Goal: Communication & Community: Answer question/provide support

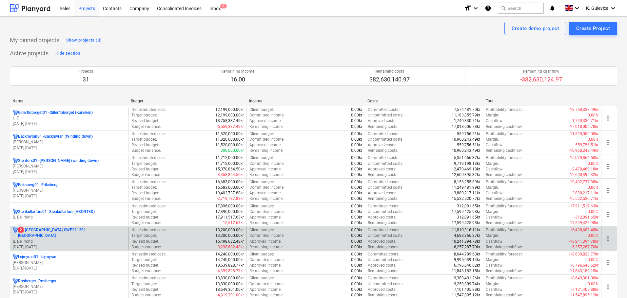
click at [43, 235] on p "2 [GEOGRAPHIC_DATA]-SWE221201 - [GEOGRAPHIC_DATA]" at bounding box center [72, 233] width 108 height 11
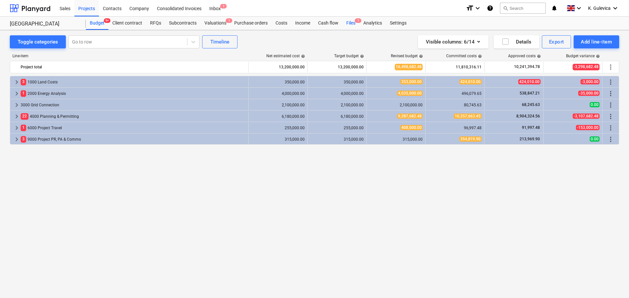
click at [355, 23] on span "1" at bounding box center [358, 20] width 7 height 5
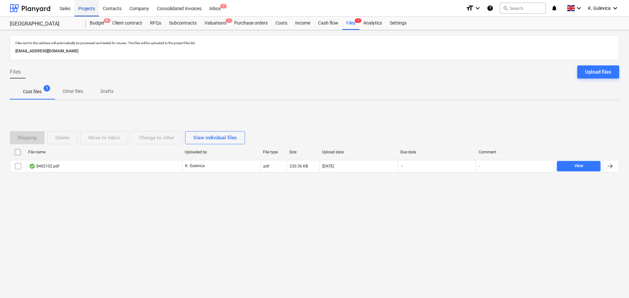
click at [89, 9] on div "Projects" at bounding box center [86, 8] width 25 height 17
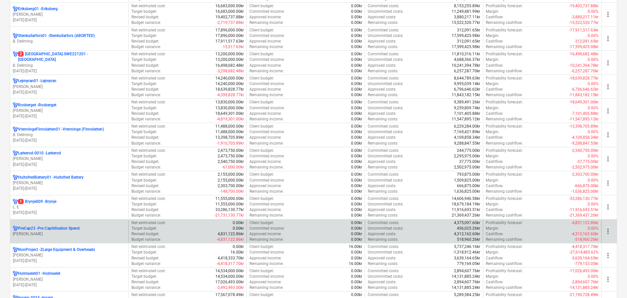
scroll to position [197, 0]
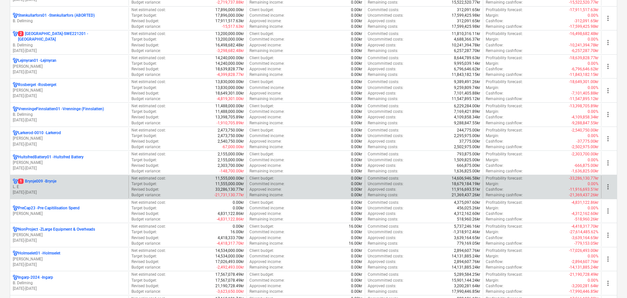
click at [66, 176] on div "1 Brynje009 - [PERSON_NAME] E [DATE] - [DATE]" at bounding box center [69, 187] width 118 height 23
click at [65, 186] on p "L. E" at bounding box center [69, 187] width 113 height 6
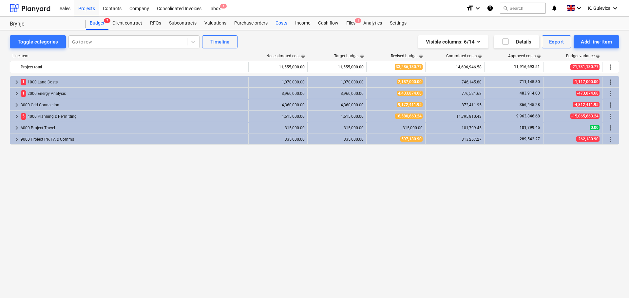
click at [280, 23] on div "Costs" at bounding box center [282, 23] width 20 height 13
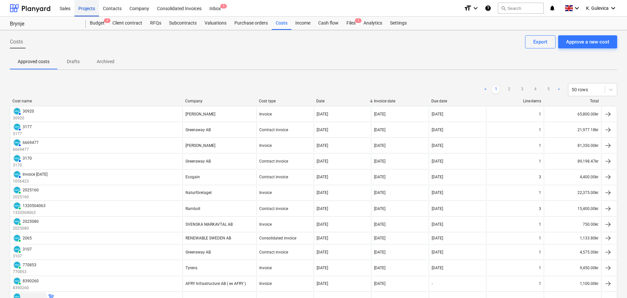
click at [80, 8] on div "Projects" at bounding box center [86, 8] width 25 height 17
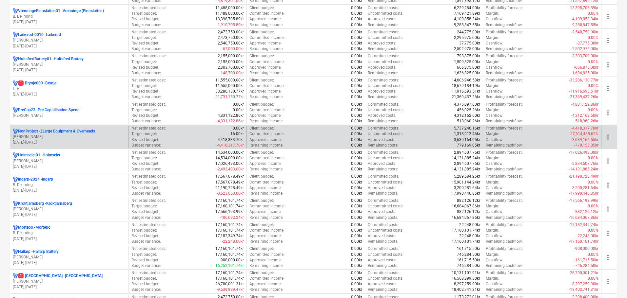
scroll to position [393, 0]
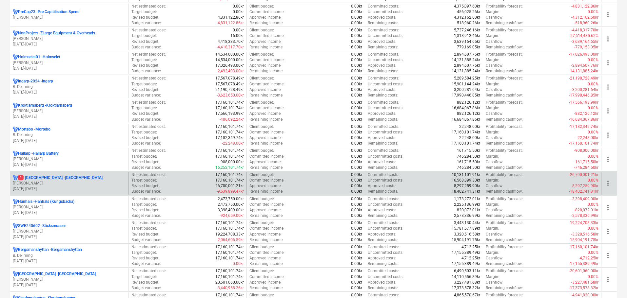
click at [86, 181] on p "[PERSON_NAME]" at bounding box center [69, 184] width 113 height 6
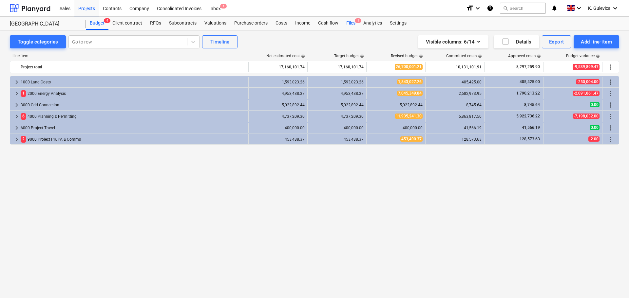
click at [349, 24] on div "Files 1" at bounding box center [350, 23] width 17 height 13
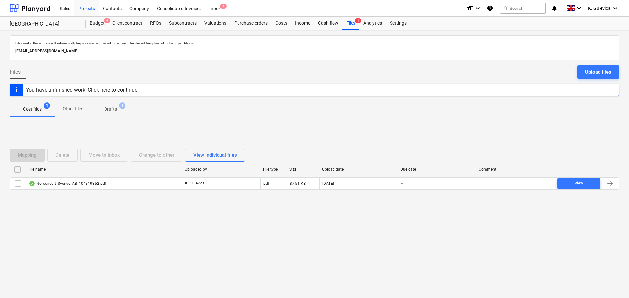
click at [113, 108] on p "Drafts" at bounding box center [110, 109] width 13 height 7
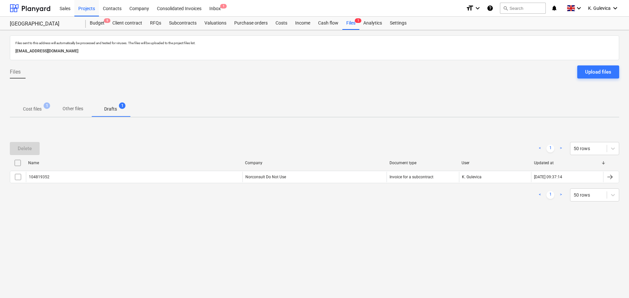
click at [33, 109] on p "Cost files" at bounding box center [32, 109] width 19 height 7
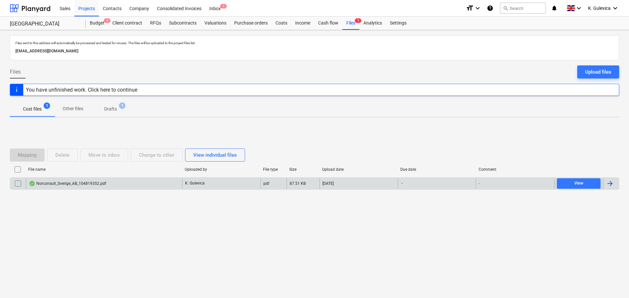
click at [105, 183] on div "Norconsult_Sverige_AB_104819352.pdf" at bounding box center [67, 183] width 77 height 5
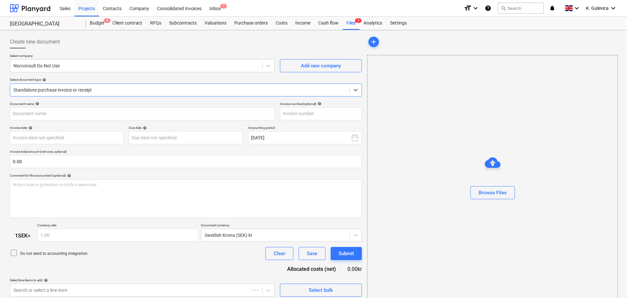
type input "104819352"
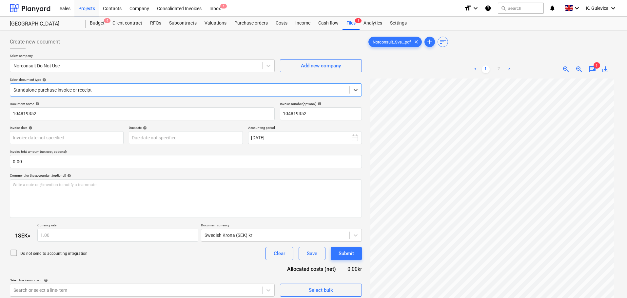
click at [593, 71] on span "chat" at bounding box center [592, 70] width 8 height 8
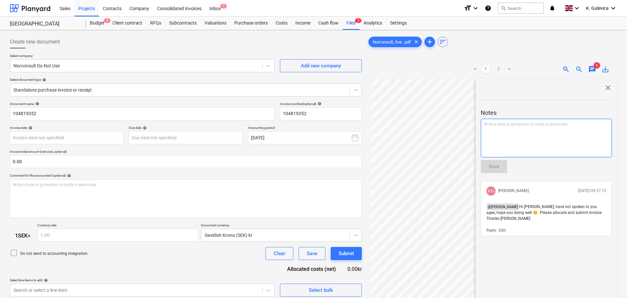
click at [542, 139] on div "Write a note or @mention to notify a teammate [PERSON_NAME]" at bounding box center [545, 138] width 131 height 39
click at [527, 128] on p "﻿ @ [PERSON_NAME] ﻿ ﻿" at bounding box center [545, 125] width 125 height 7
click at [516, 124] on span "Please submit this invoice" at bounding box center [539, 125] width 46 height 5
click at [587, 128] on p "﻿ @ [PERSON_NAME] ﻿ Hi [PERSON_NAME], Please submit this invoice" at bounding box center [545, 125] width 125 height 7
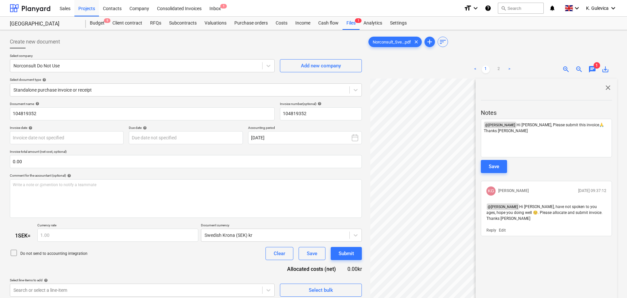
click at [490, 166] on div "Save" at bounding box center [493, 166] width 10 height 9
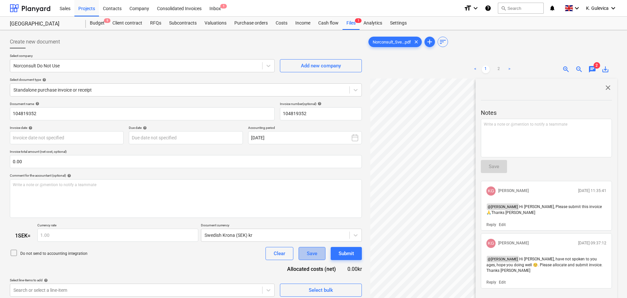
click at [315, 253] on div "Save" at bounding box center [312, 254] width 10 height 9
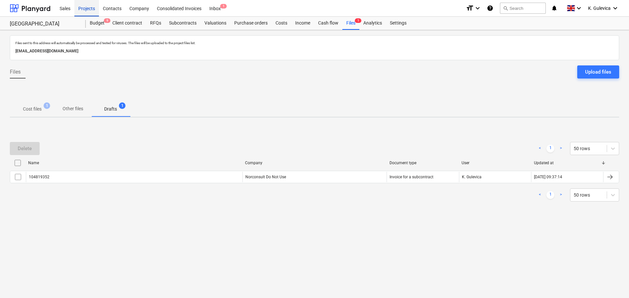
click at [84, 9] on div "Projects" at bounding box center [86, 8] width 25 height 17
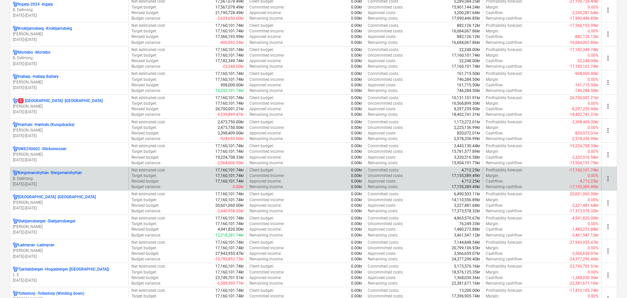
scroll to position [459, 0]
